Goal: Task Accomplishment & Management: Use online tool/utility

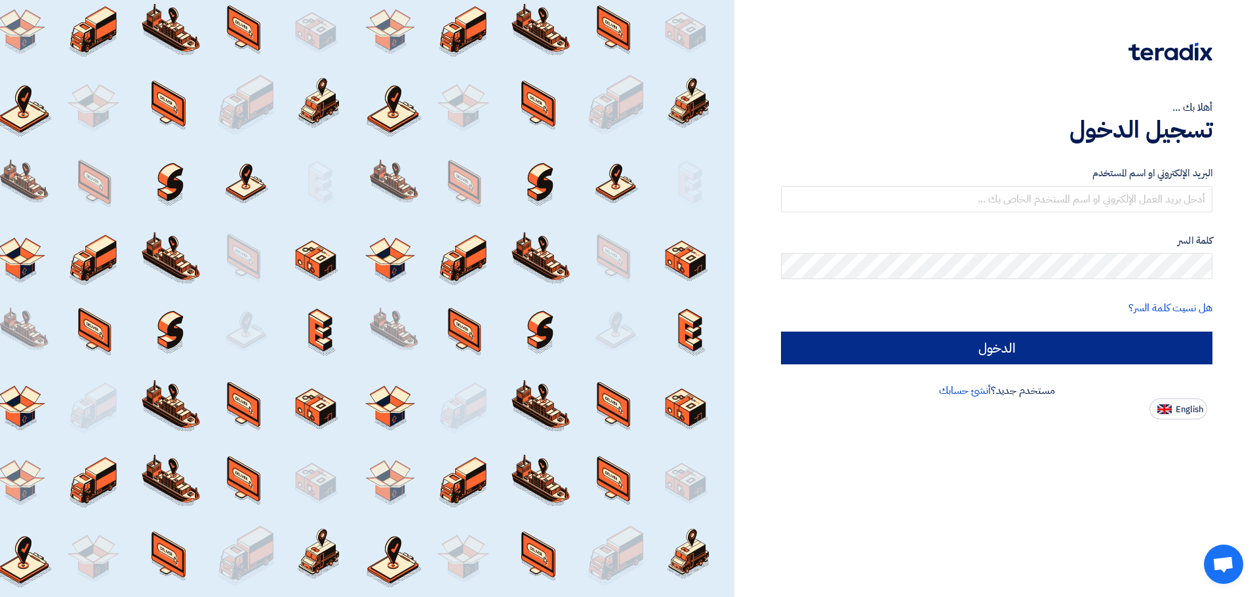
type input "[EMAIL_ADDRESS][DOMAIN_NAME]"
click at [949, 336] on input "الدخول" at bounding box center [996, 348] width 431 height 33
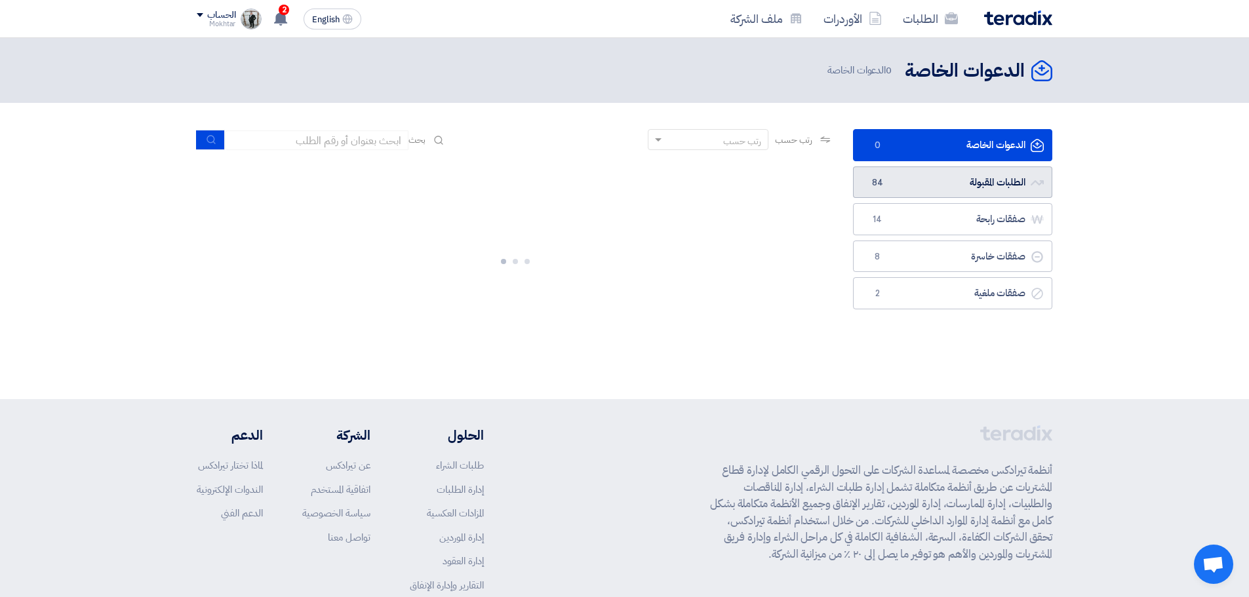
click at [924, 188] on link "الطلبات المقبولة الطلبات المقبولة 84" at bounding box center [952, 183] width 199 height 32
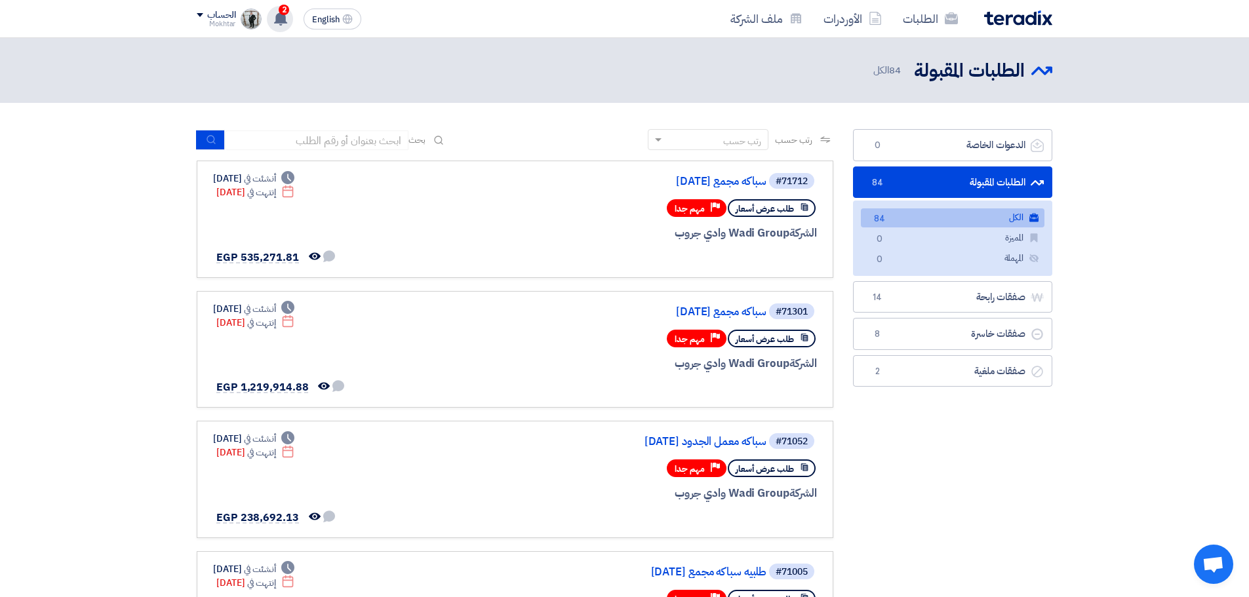
click at [284, 19] on use at bounding box center [280, 18] width 13 height 14
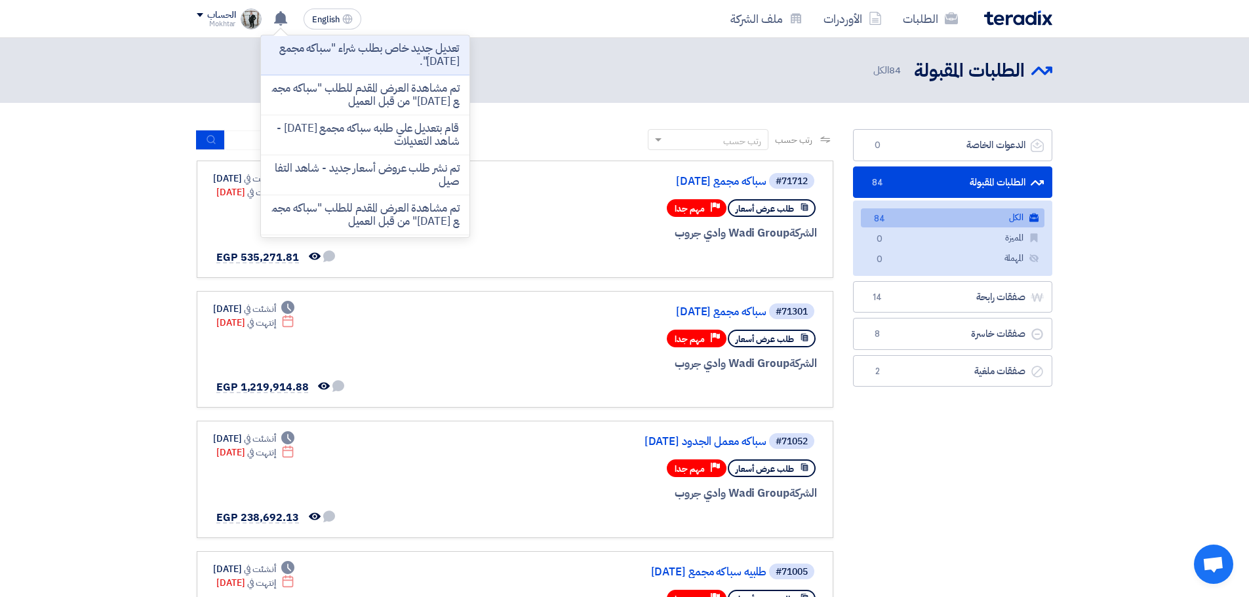
click at [596, 254] on div at bounding box center [658, 257] width 315 height 18
